Goal: Transaction & Acquisition: Purchase product/service

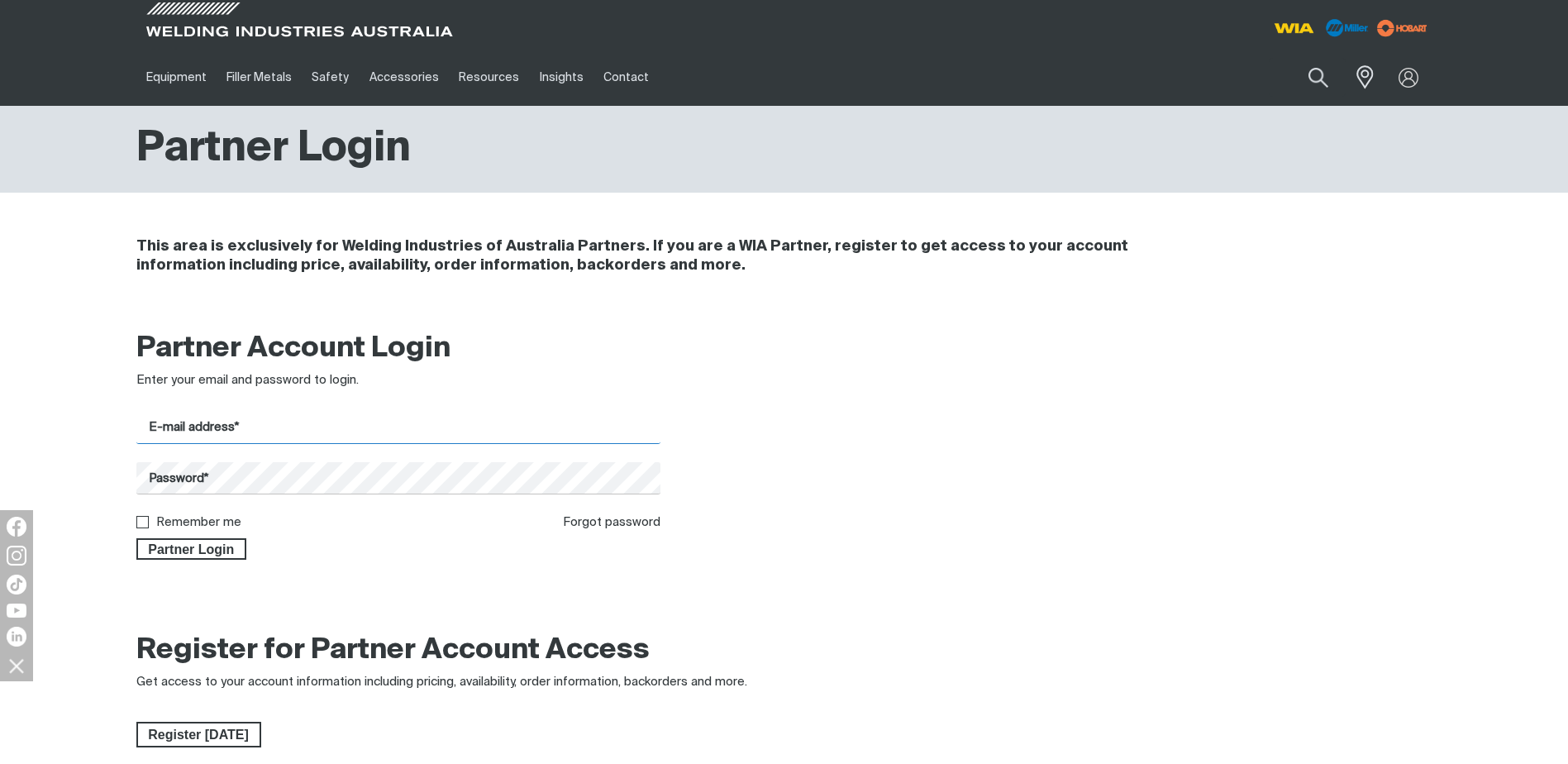
click at [186, 425] on input "E-mail address*" at bounding box center [399, 428] width 525 height 32
type input "brian.bailey@spwgroup.com.au"
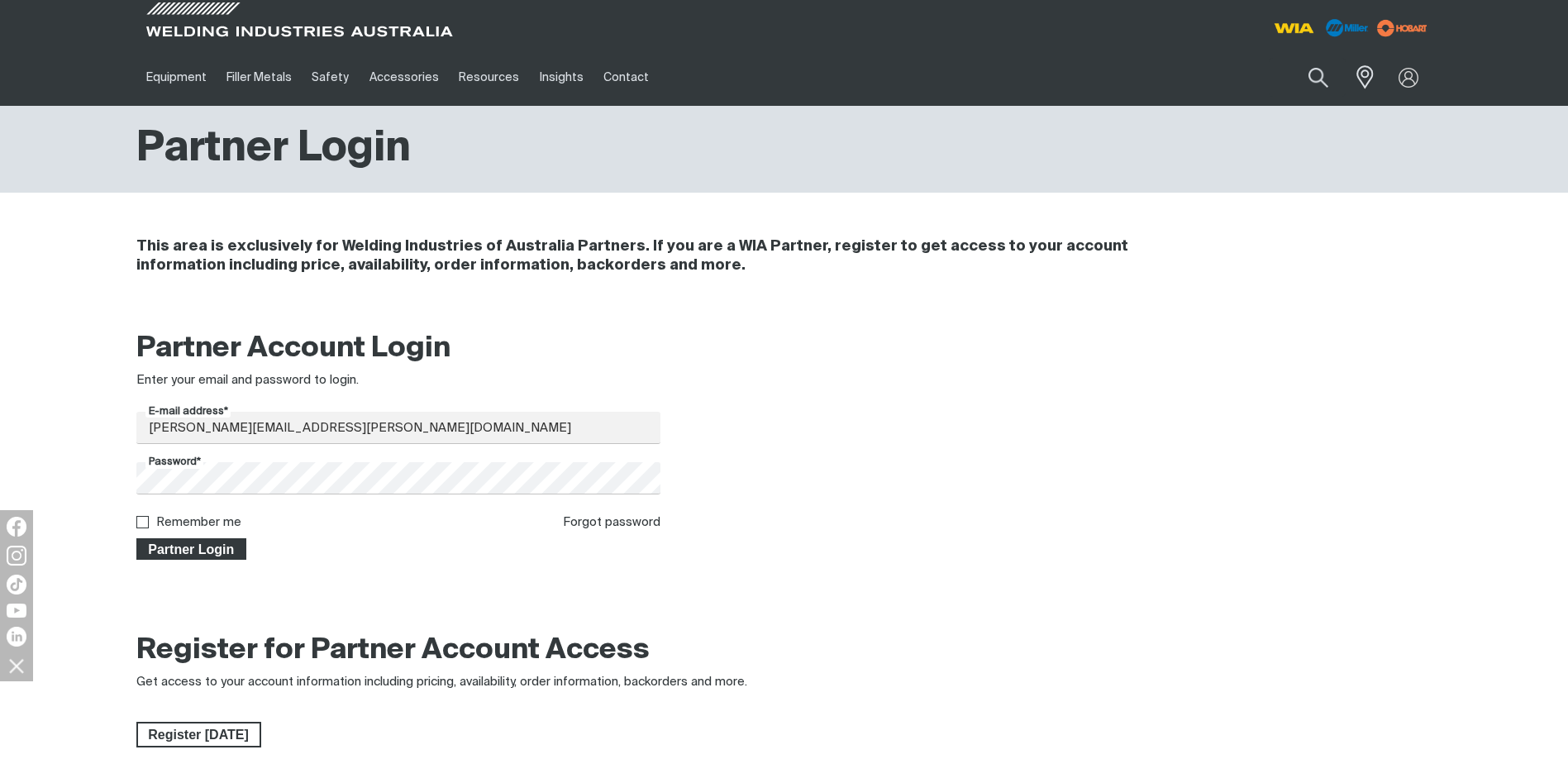
click at [185, 539] on button "Partner Login" at bounding box center [191, 549] width 111 height 21
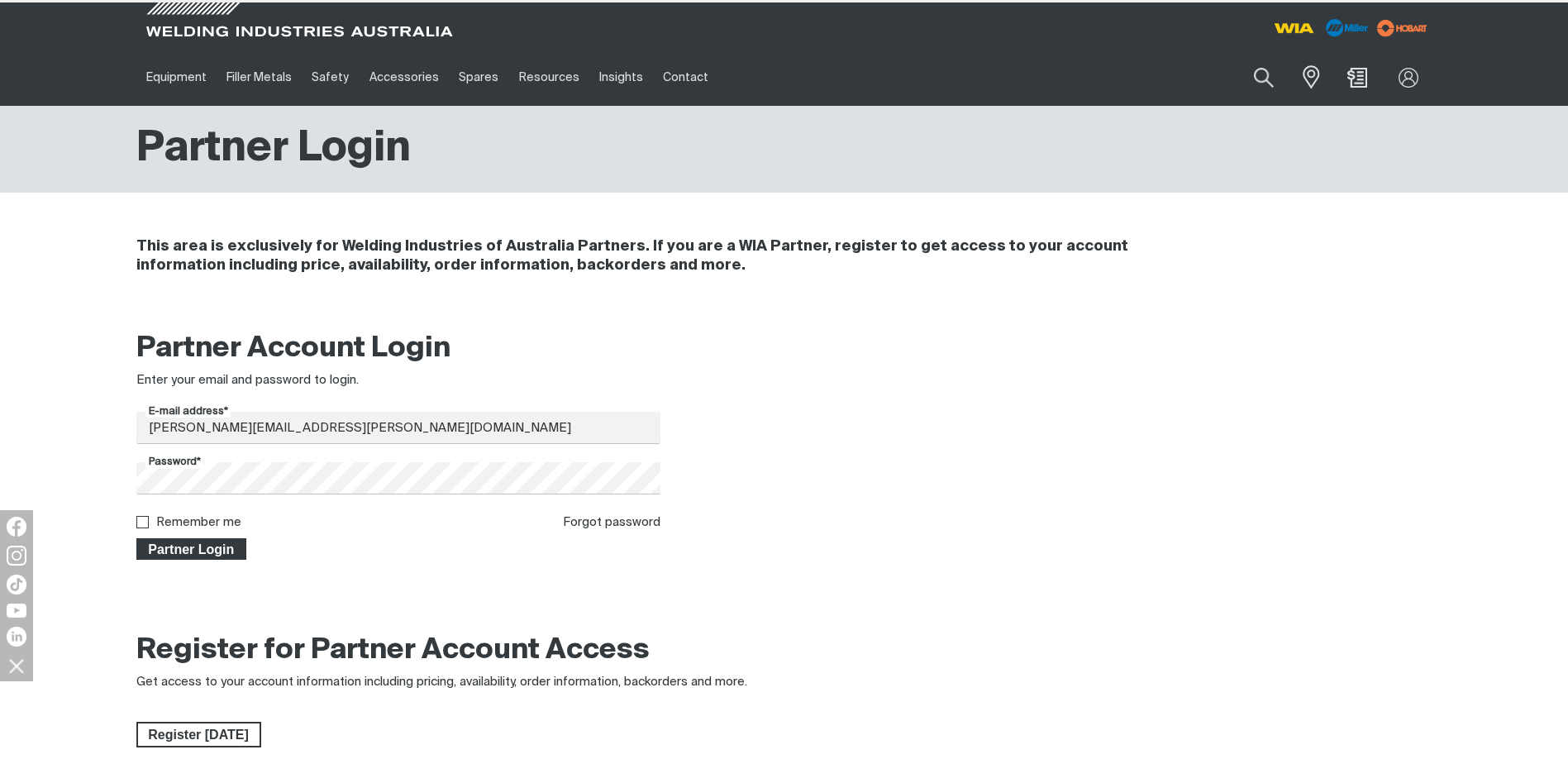
type input "MR284218"
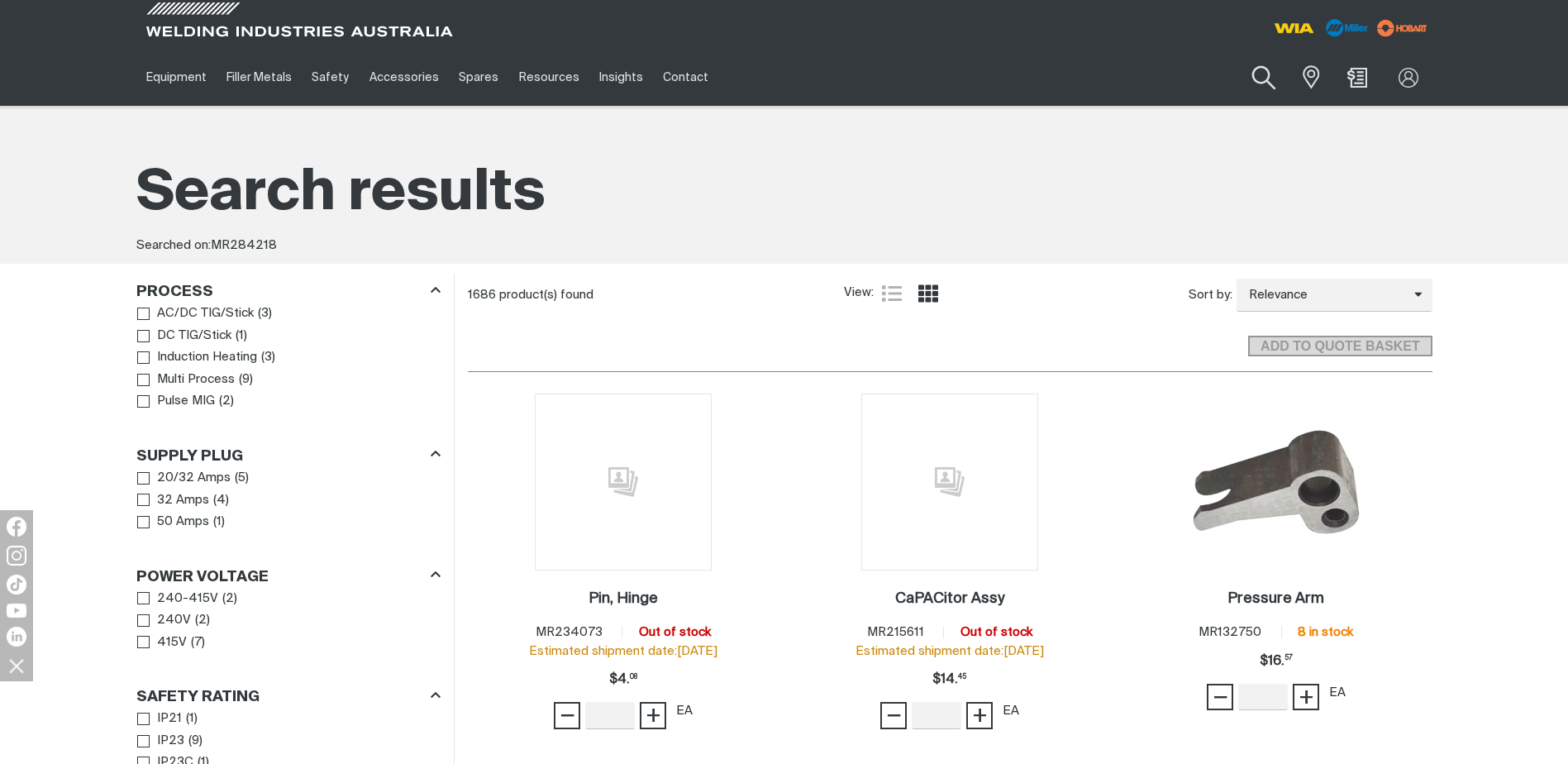
click at [1262, 67] on button "Search products" at bounding box center [1264, 78] width 67 height 47
click at [1139, 73] on input "MR284218" at bounding box center [1164, 77] width 255 height 37
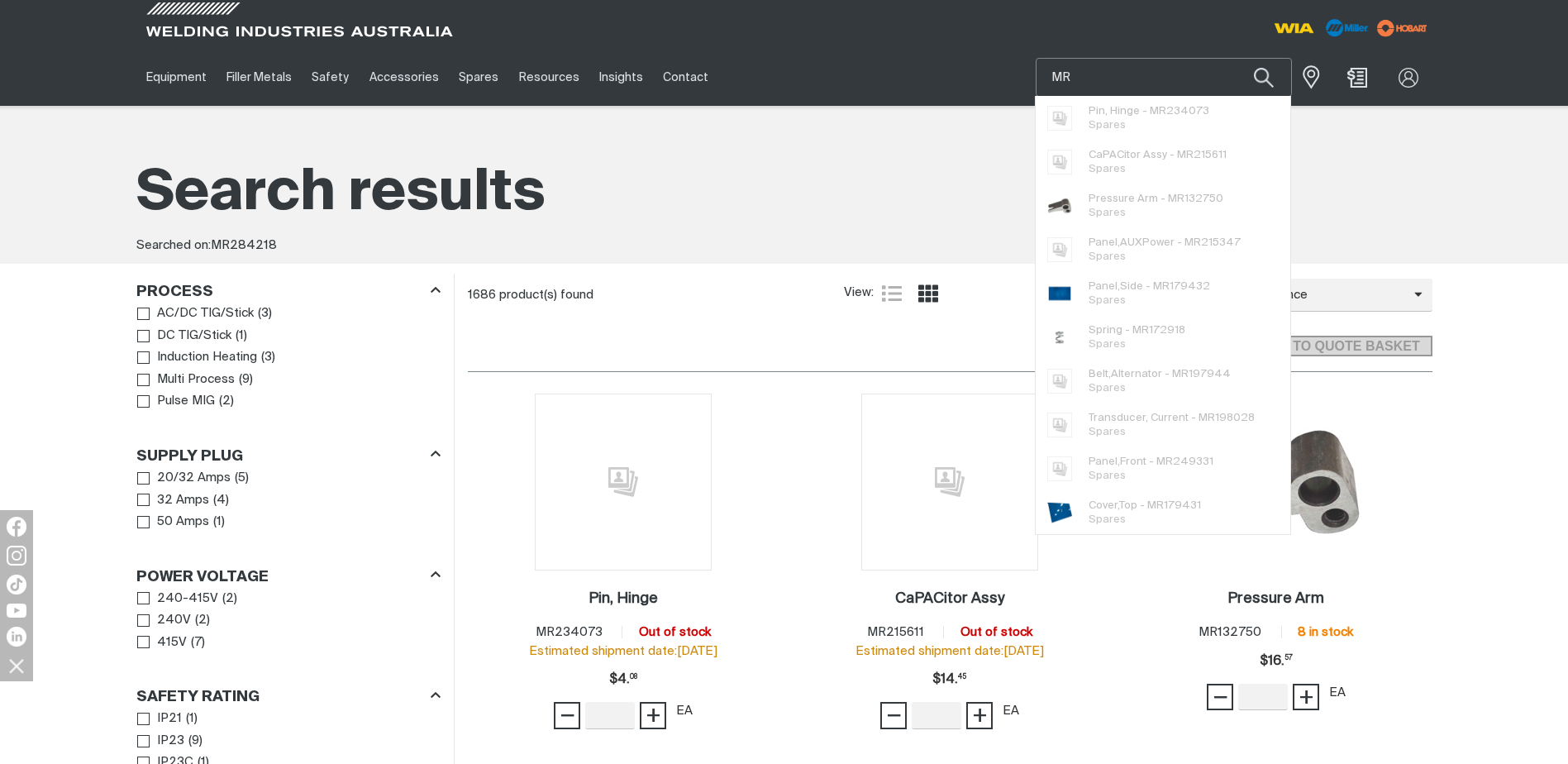
type input "M"
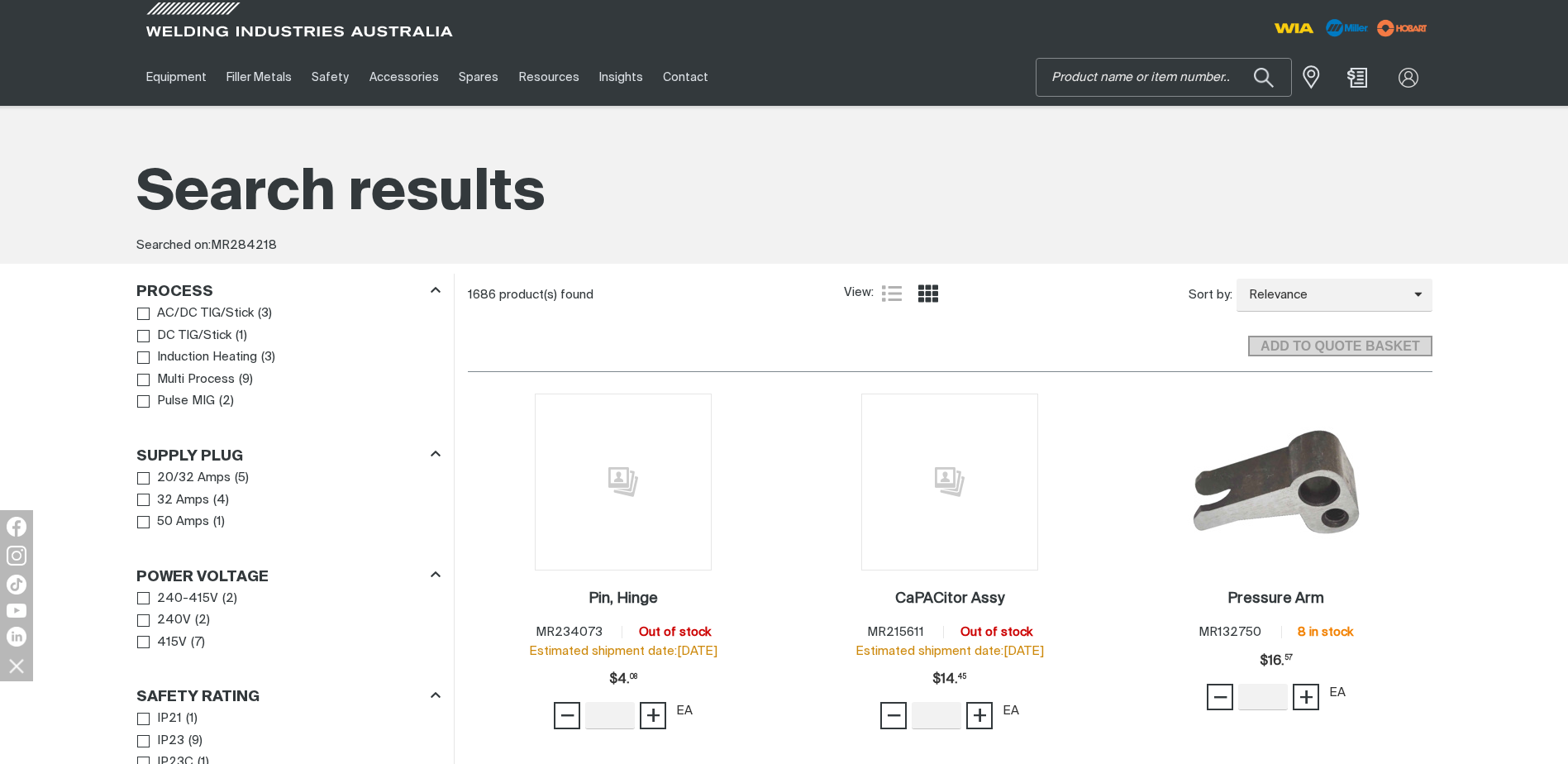
paste input "ES609S"
type input "ES609S"
click at [1123, 118] on span "Austmig ES6 - Austmig ES6 Mild Steel" at bounding box center [1157, 119] width 137 height 33
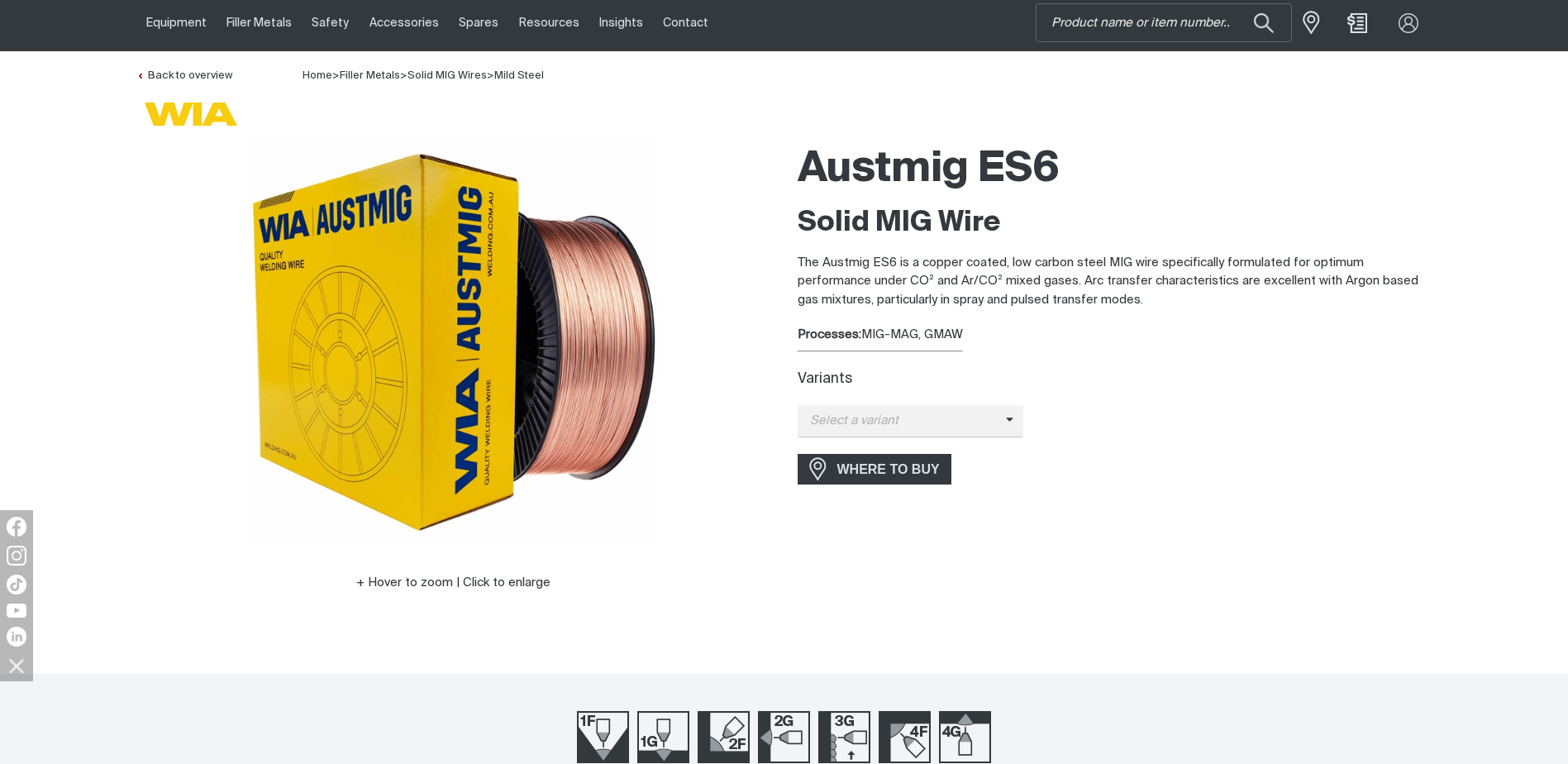
scroll to position [165, 0]
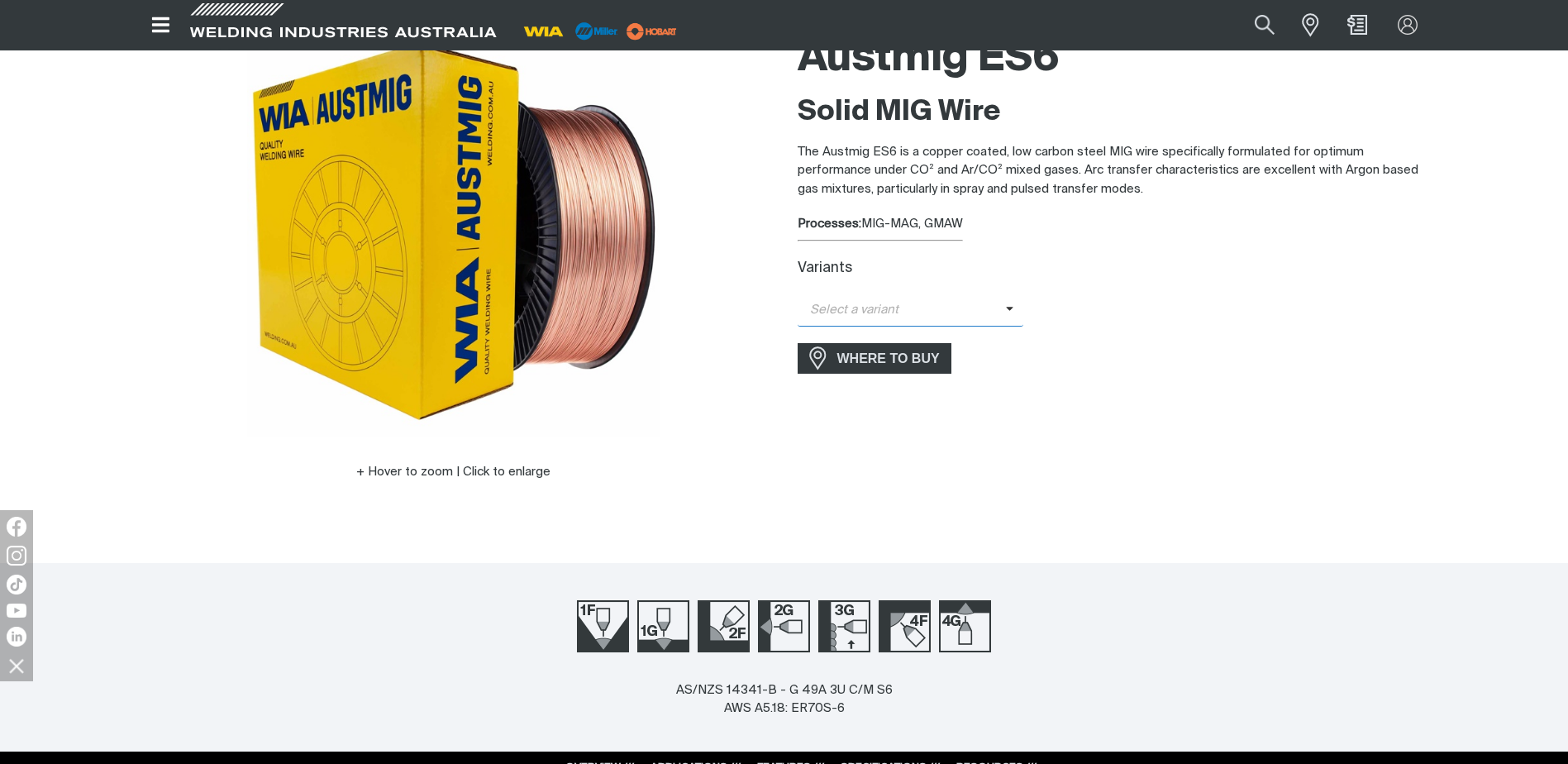
click at [1010, 303] on span "Select a variant" at bounding box center [911, 310] width 227 height 32
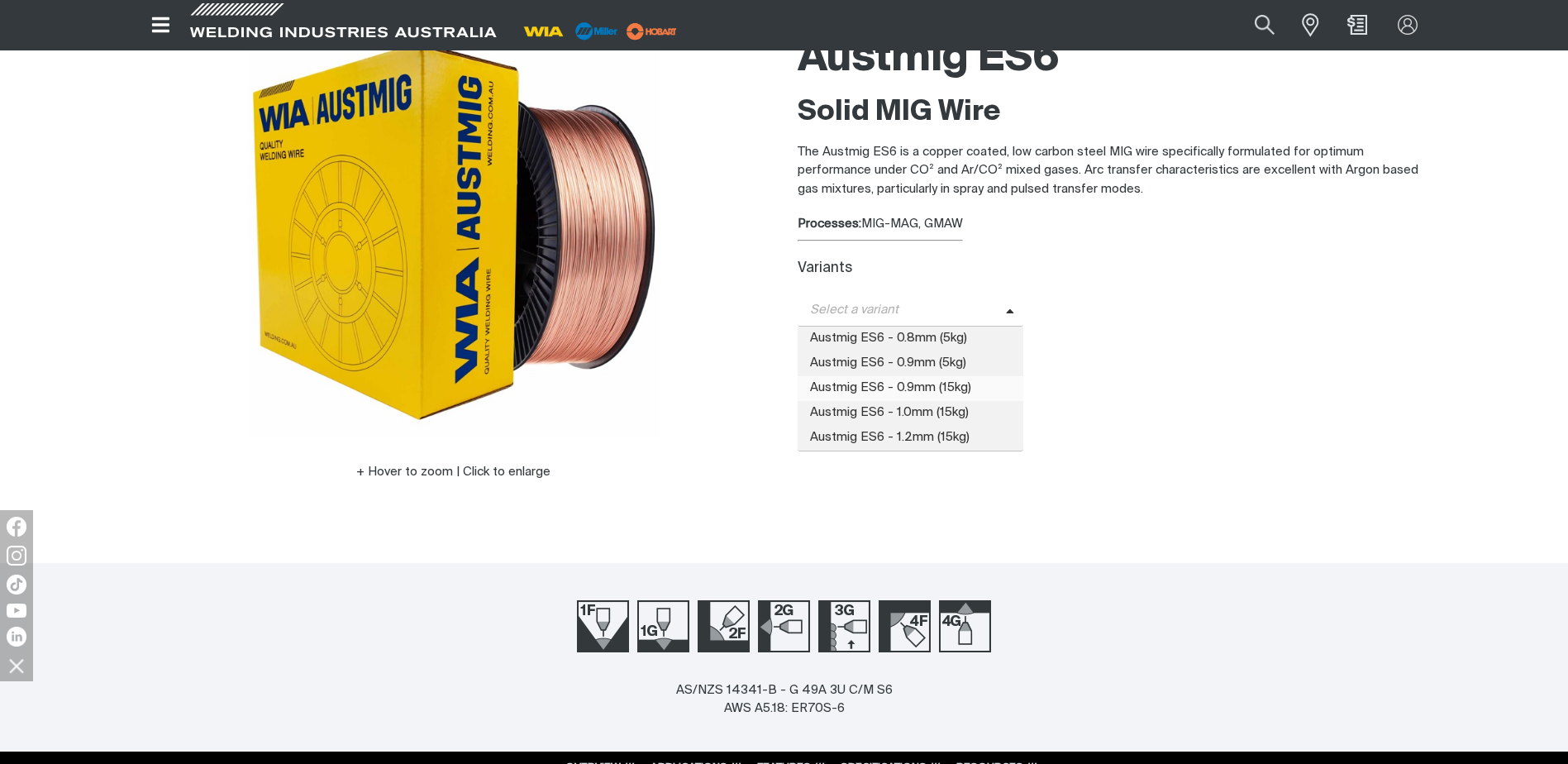
click at [923, 387] on span "Austmig ES6 - 0.9mm (15kg)" at bounding box center [911, 388] width 227 height 25
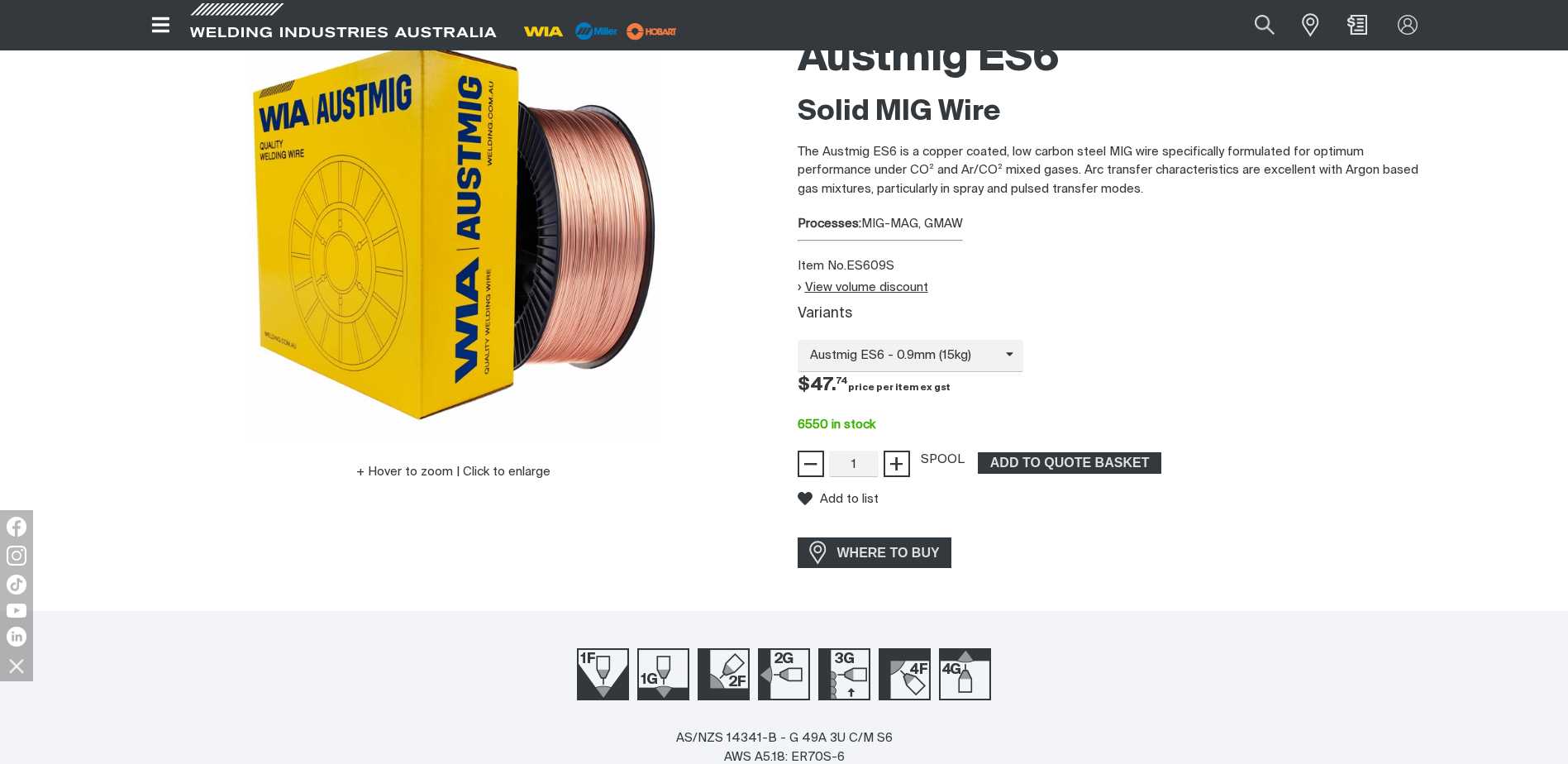
click at [799, 285] on button "View volume discount" at bounding box center [863, 287] width 131 height 14
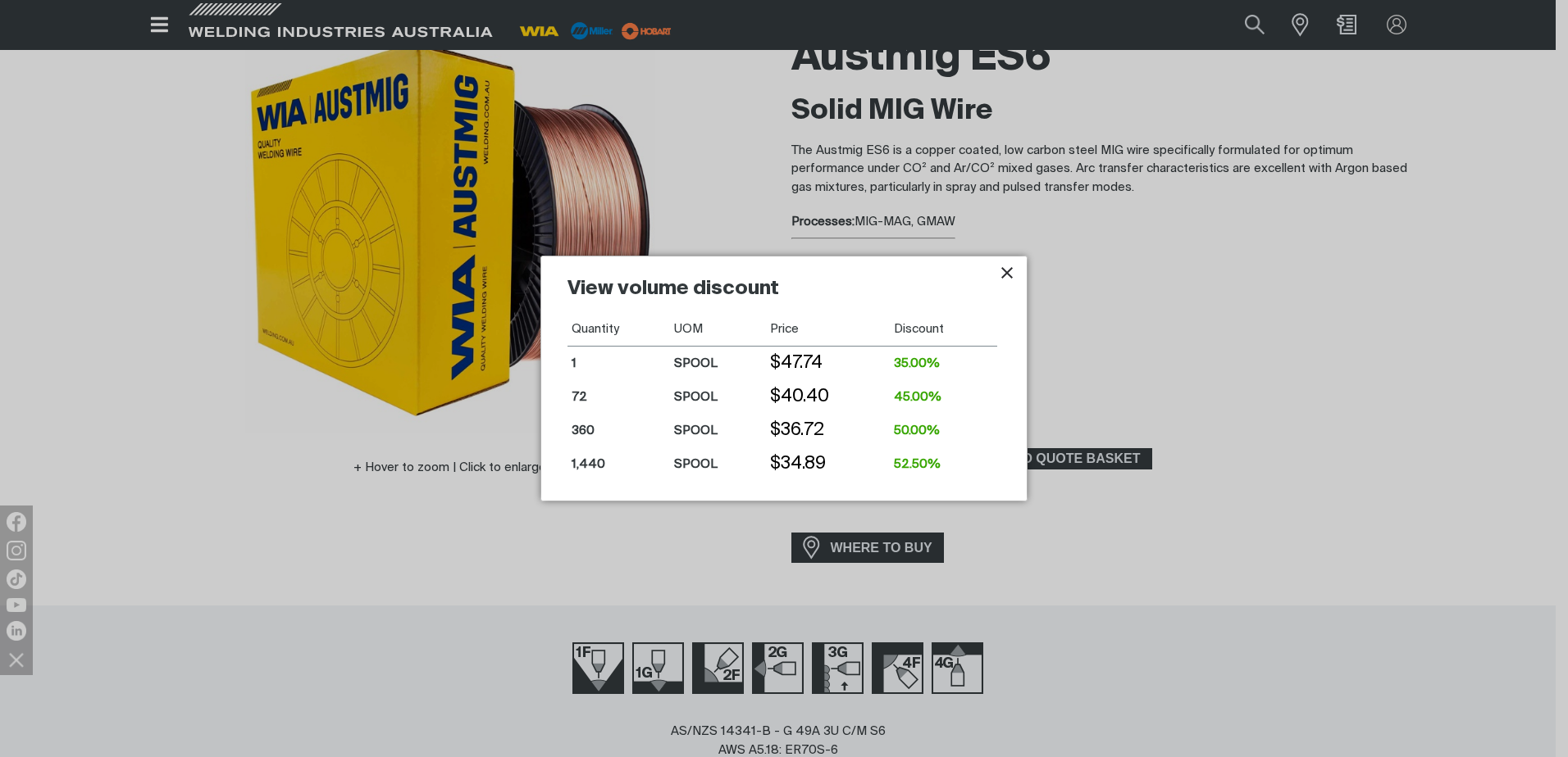
click at [577, 393] on td "72" at bounding box center [619, 397] width 103 height 34
click at [578, 393] on td "72" at bounding box center [619, 397] width 103 height 34
click at [1301, 324] on div at bounding box center [784, 378] width 1568 height 757
